Goal: Find specific page/section: Find specific page/section

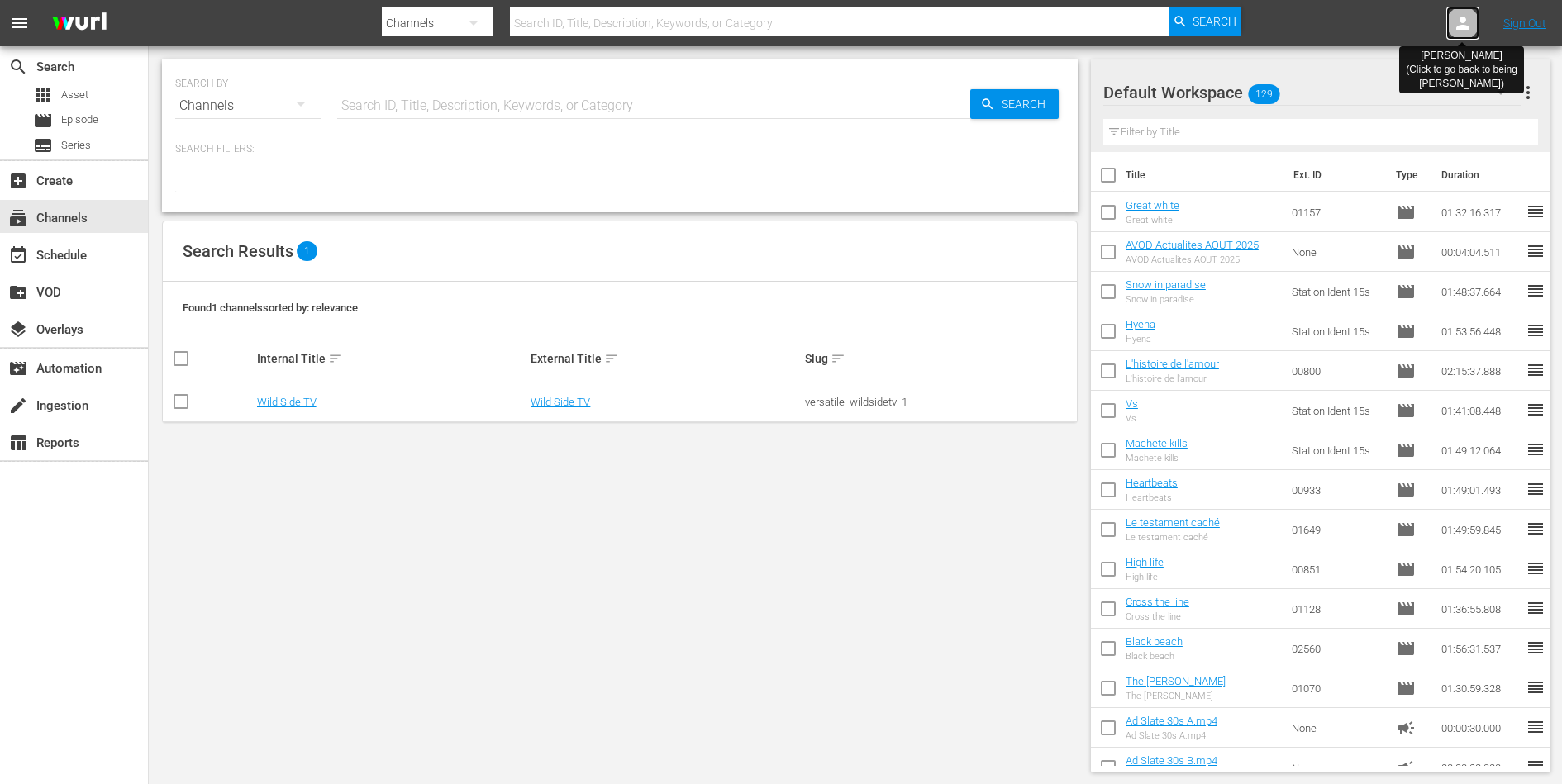
click at [1460, 23] on icon at bounding box center [1462, 23] width 20 height 20
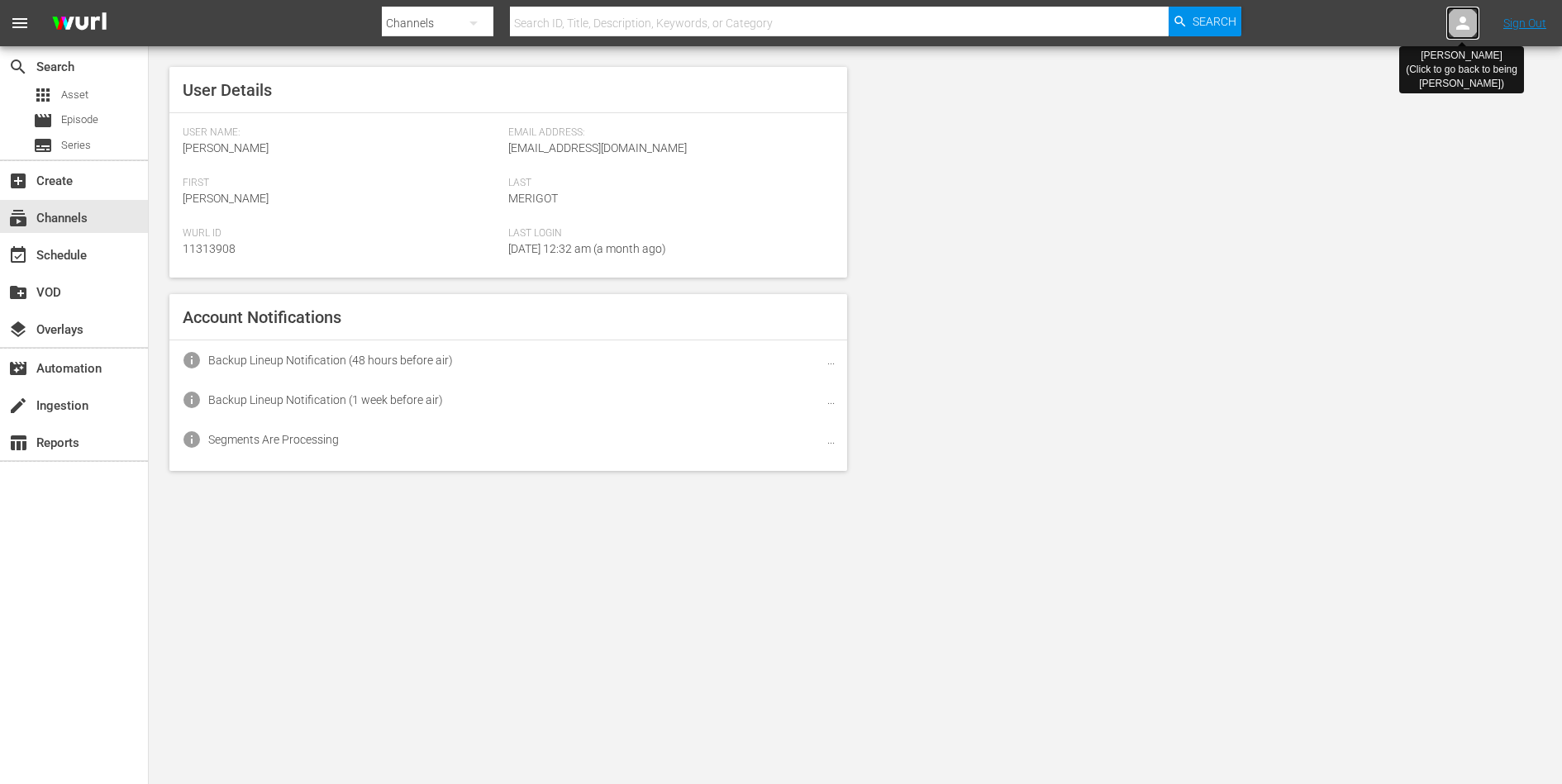
click at [1460, 23] on icon at bounding box center [1462, 23] width 20 height 20
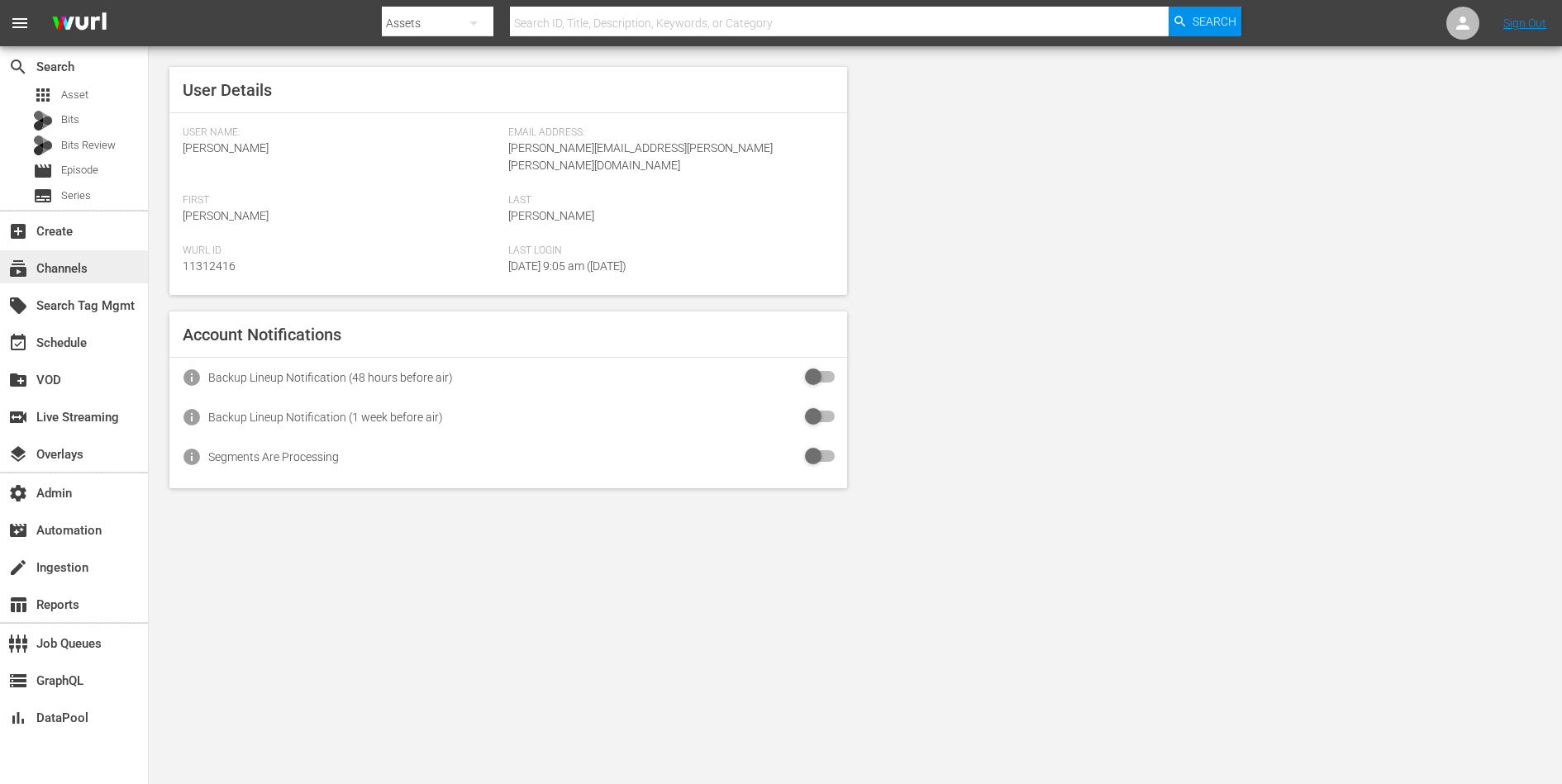
click at [71, 267] on div "subscriptions Channels" at bounding box center [46, 266] width 93 height 15
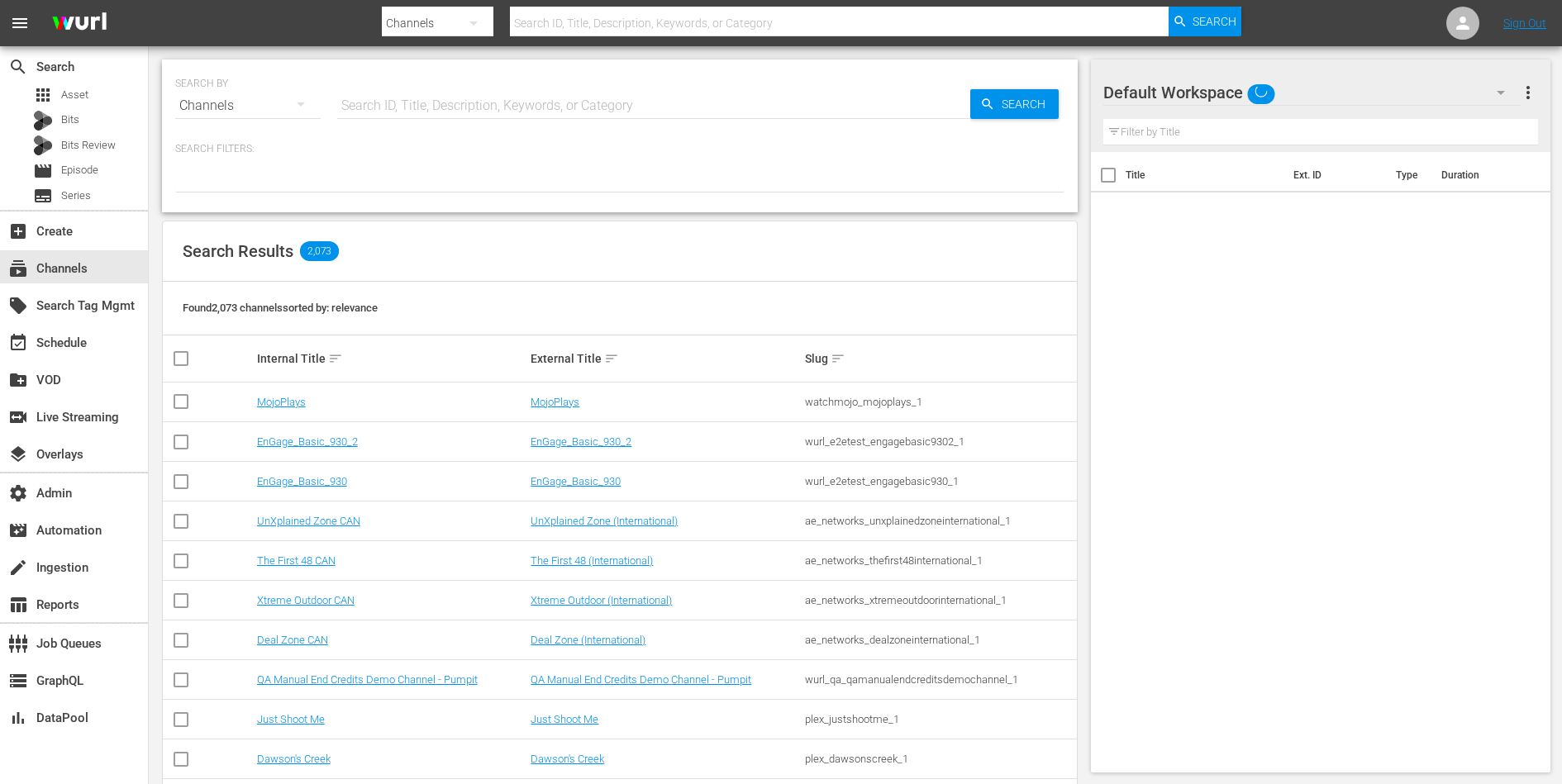
click at [377, 109] on input "text" at bounding box center [654, 106] width 633 height 40
type input "ghost"
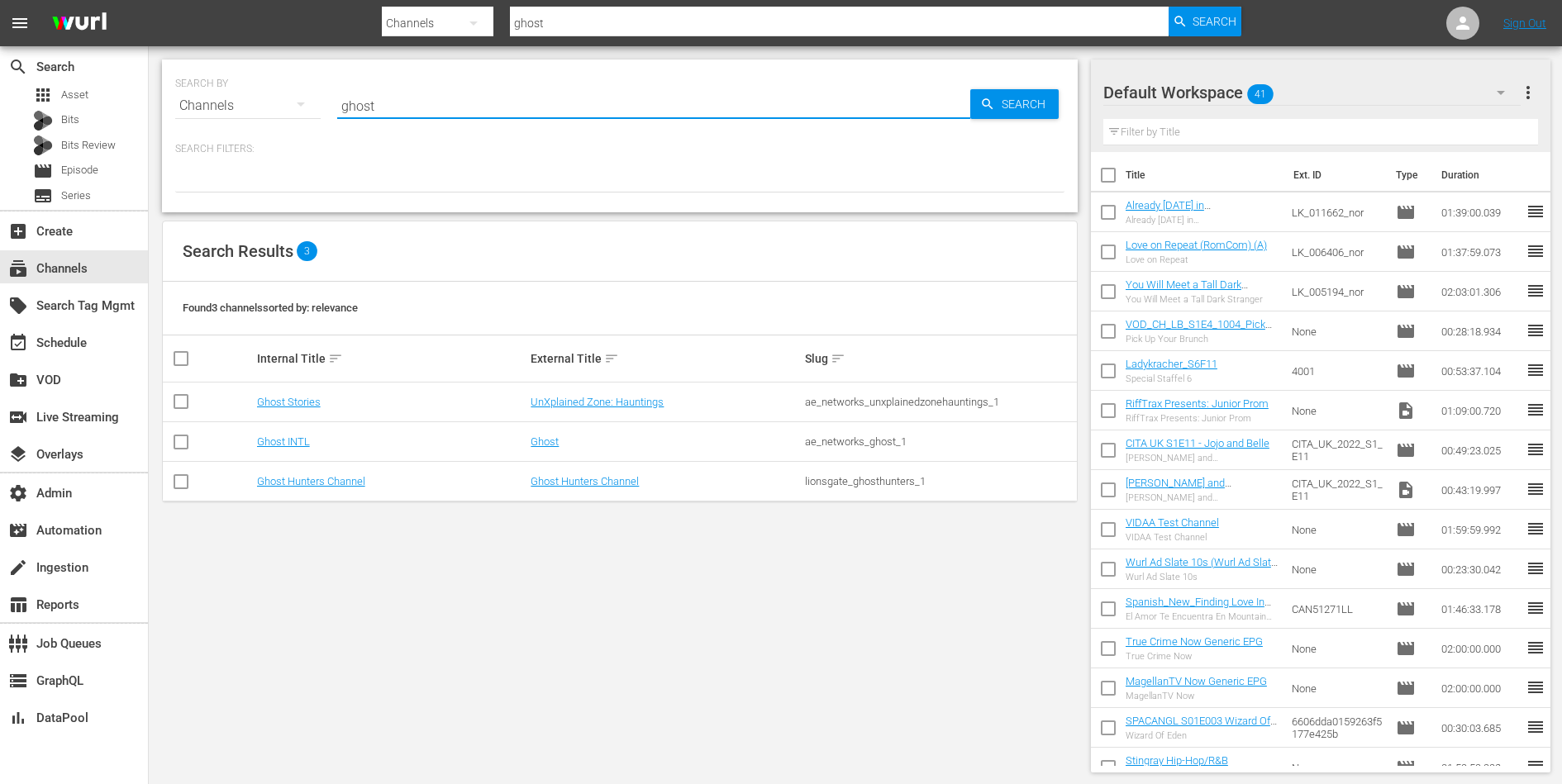
click at [877, 403] on div "ae_networks_unxplainedzonehauntings_1" at bounding box center [940, 402] width 270 height 12
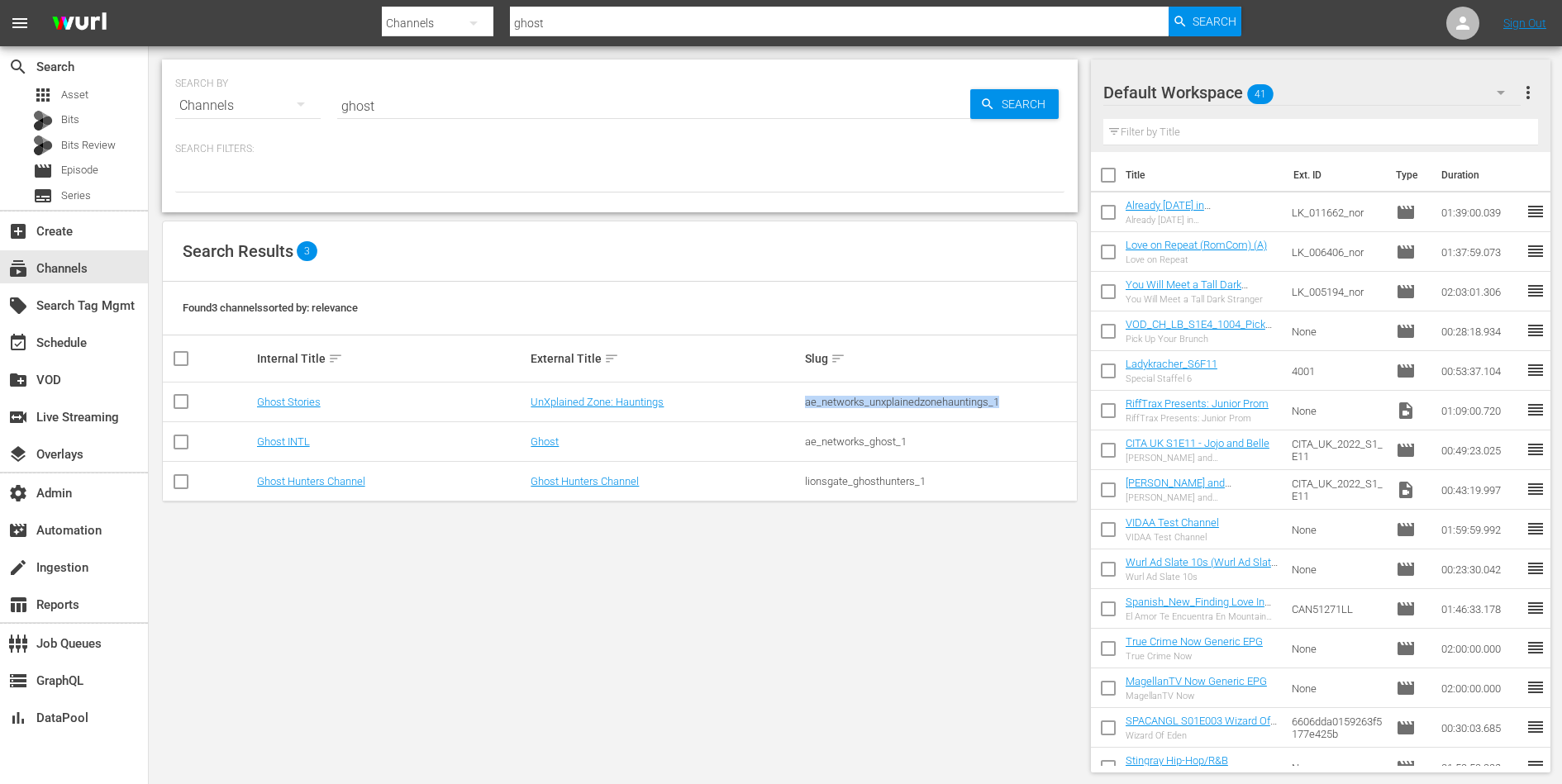
click at [877, 403] on div "ae_networks_unxplainedzonehauntings_1" at bounding box center [940, 402] width 270 height 12
copy div "ae_networks_unxplainedzonehauntings_1"
drag, startPoint x: 680, startPoint y: 403, endPoint x: 533, endPoint y: 403, distance: 147.0
click at [533, 403] on div "UnXplained Zone: Hauntings" at bounding box center [665, 402] width 270 height 12
copy link "UnXplained Zone: Hauntings"
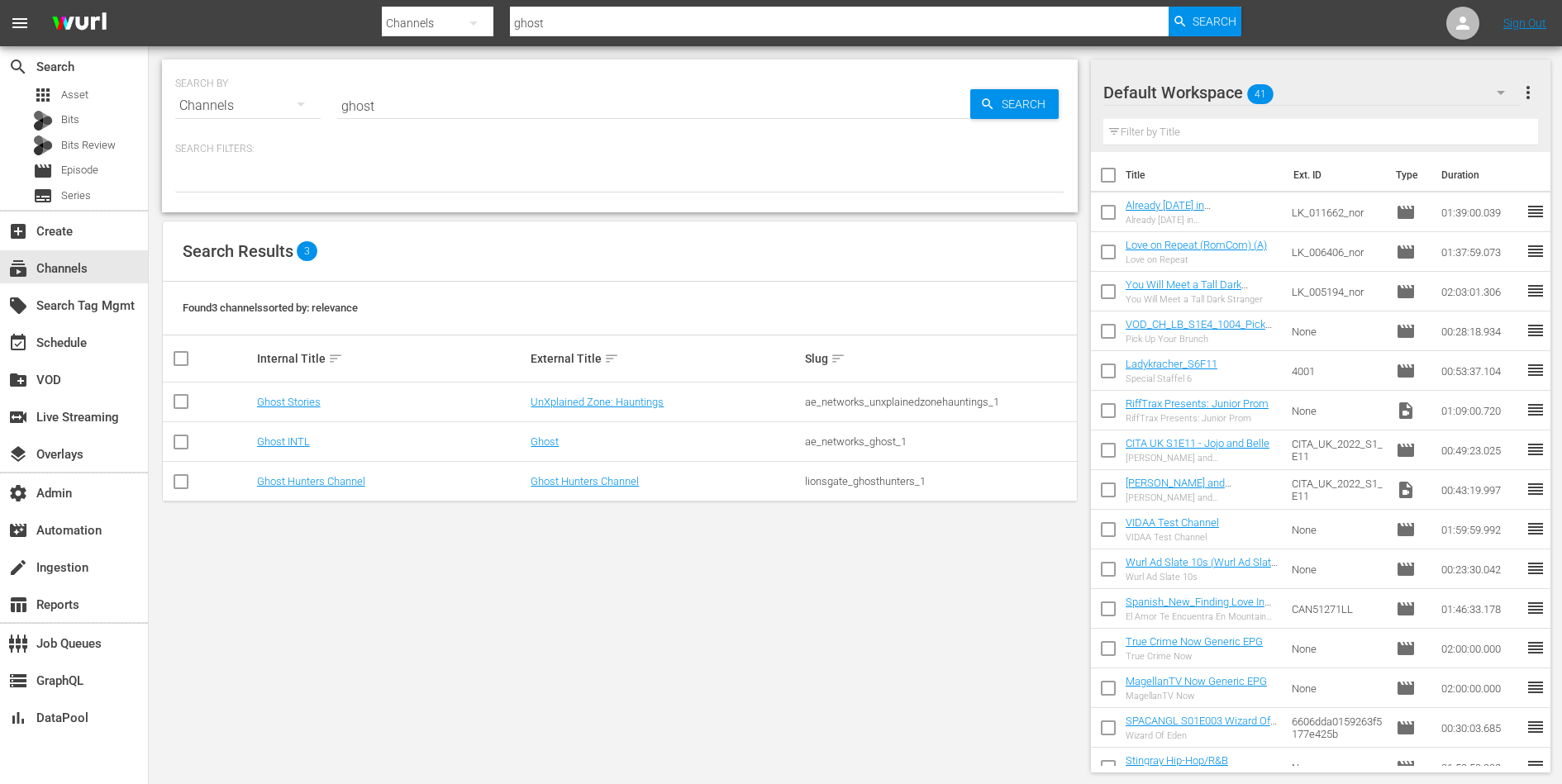
click at [847, 403] on div "ae_networks_unxplainedzonehauntings_1" at bounding box center [940, 402] width 270 height 12
copy div "ae_networks_unxplainedzonehauntings_1"
click at [619, 400] on link "UnXplained Zone: Hauntings" at bounding box center [596, 402] width 133 height 12
